Goal: Information Seeking & Learning: Learn about a topic

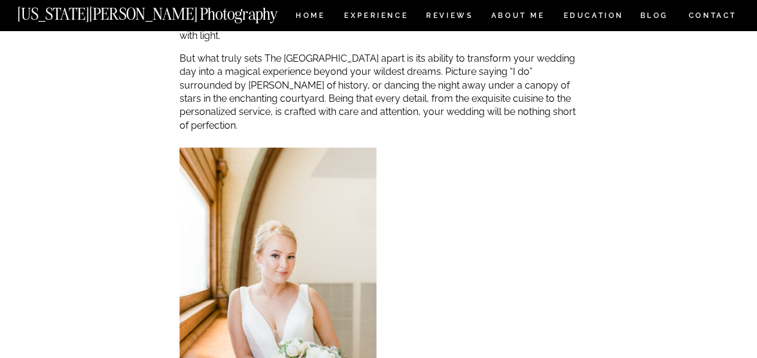
scroll to position [1266, 0]
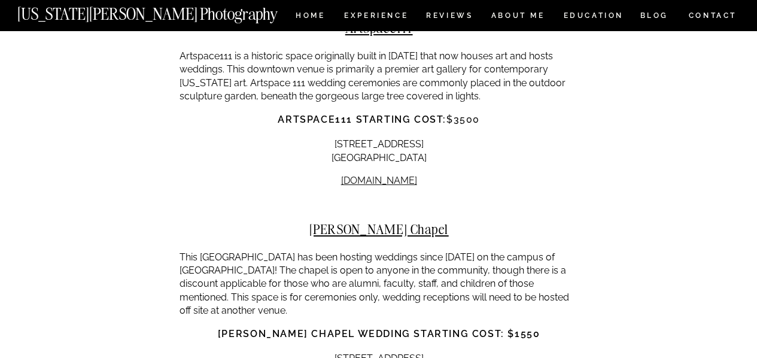
scroll to position [6892, 0]
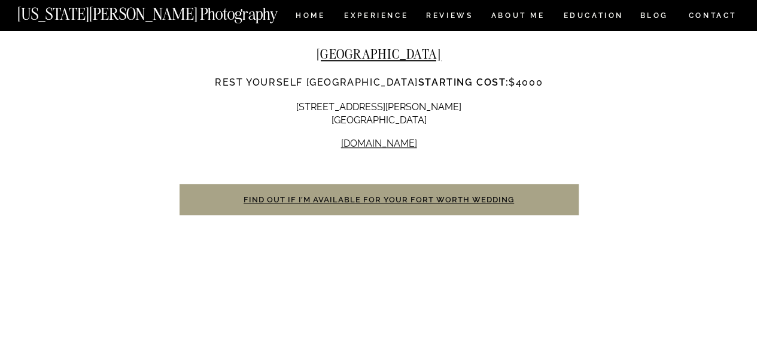
scroll to position [9768, 0]
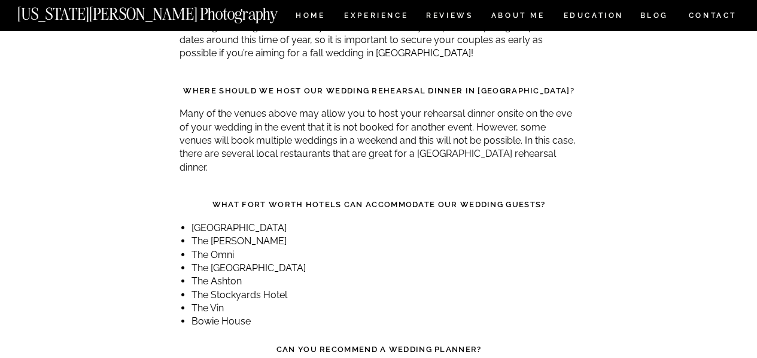
scroll to position [10342, 0]
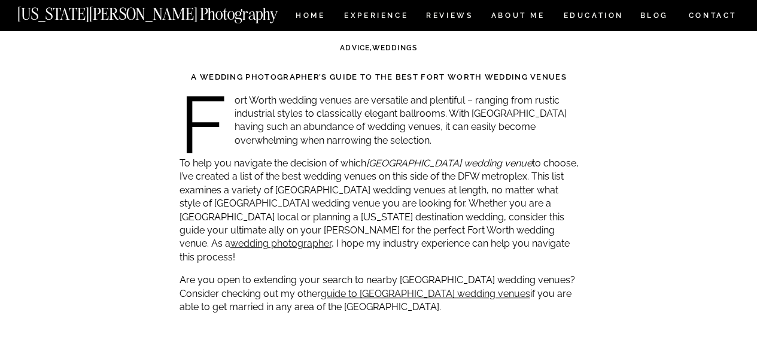
scroll to position [0, 0]
